Goal: Download file/media

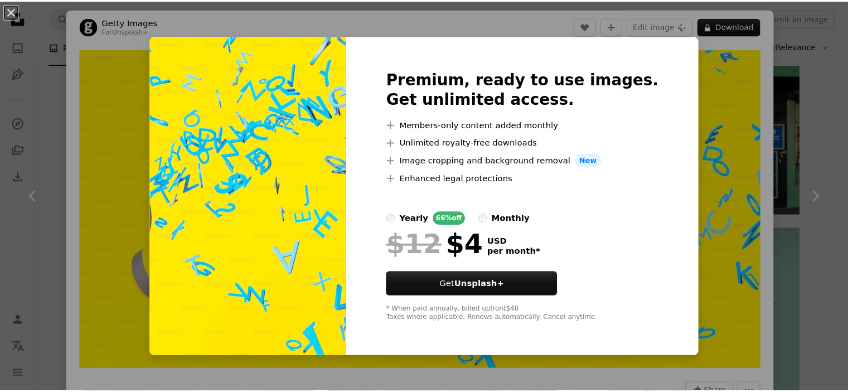
scroll to position [2267, 0]
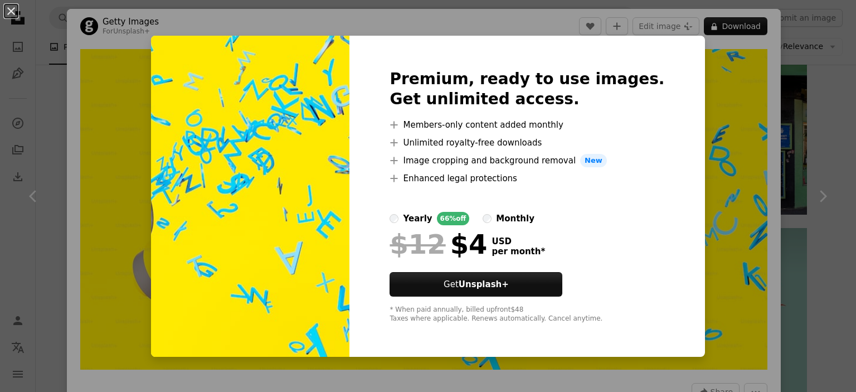
click at [168, 106] on div "An X shape Premium, ready to use images. Get unlimited access. A plus sign Memb…" at bounding box center [428, 196] width 856 height 392
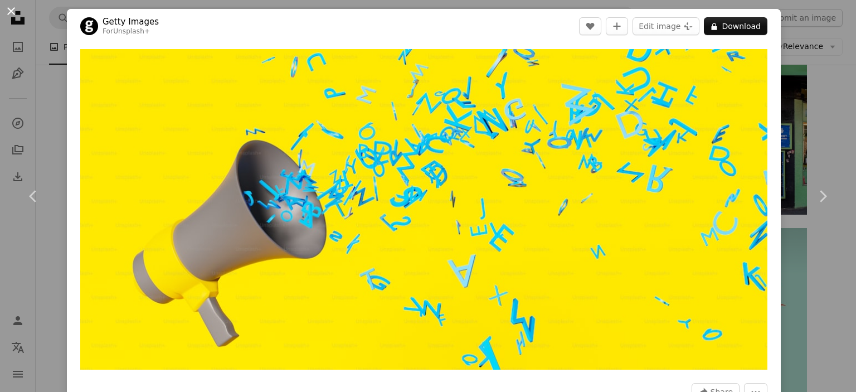
click at [10, 14] on button "An X shape" at bounding box center [10, 10] width 13 height 13
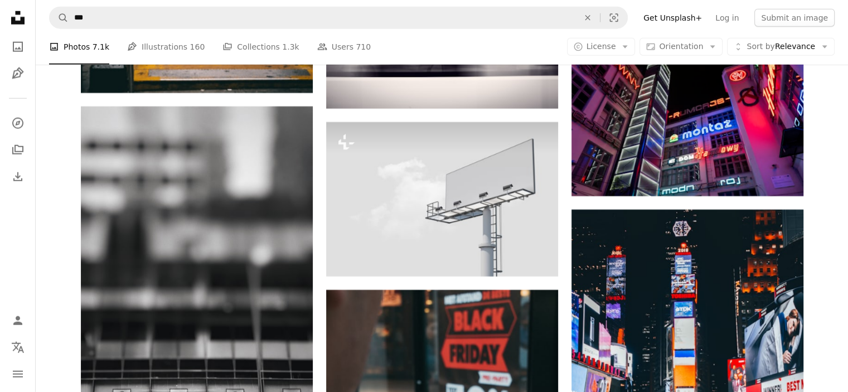
scroll to position [3030, 0]
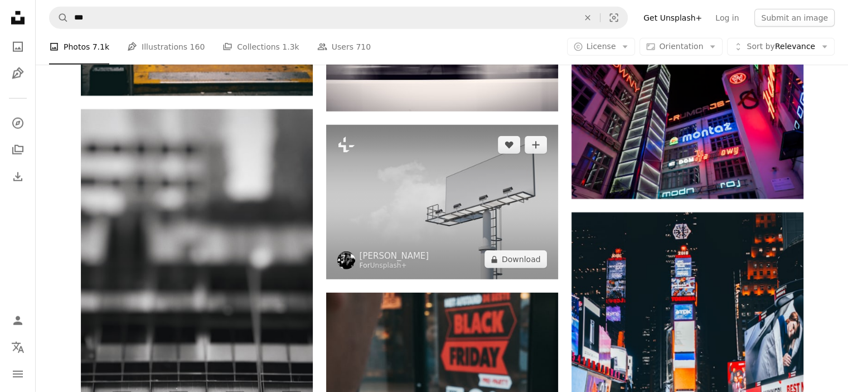
click at [442, 174] on img at bounding box center [442, 202] width 232 height 154
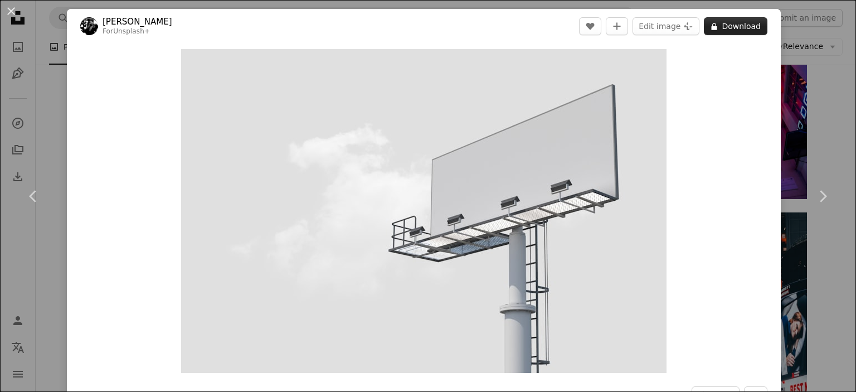
click at [719, 30] on button "A lock Download" at bounding box center [736, 26] width 64 height 18
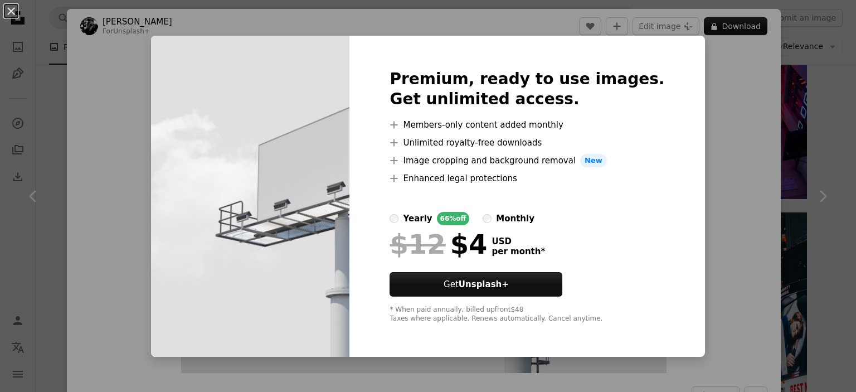
click at [691, 54] on div "An X shape Premium, ready to use images. Get unlimited access. A plus sign Memb…" at bounding box center [428, 196] width 856 height 392
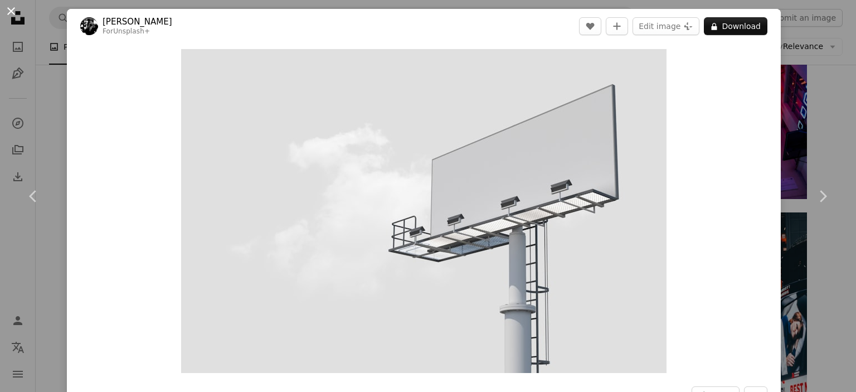
click at [11, 8] on button "An X shape" at bounding box center [10, 10] width 13 height 13
